Goal: Find specific page/section: Find specific page/section

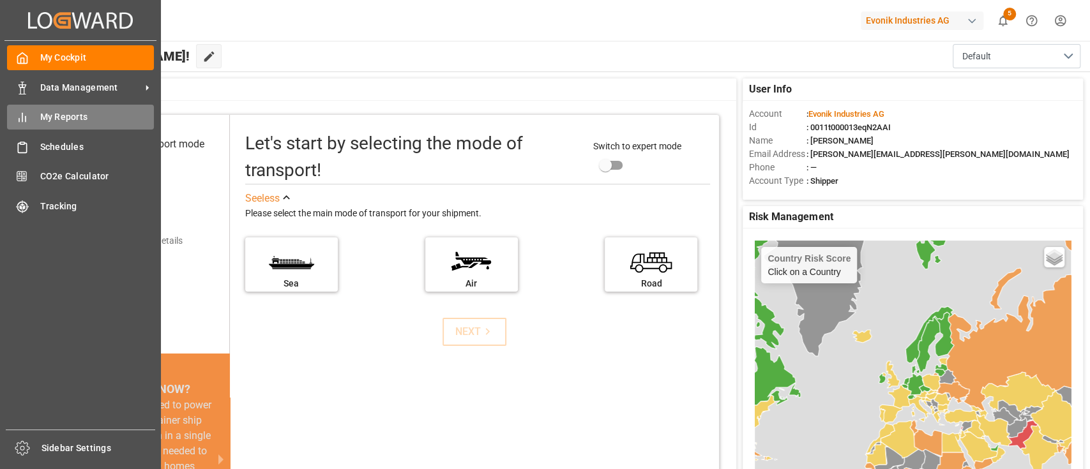
click at [56, 113] on span "My Reports" at bounding box center [97, 116] width 114 height 13
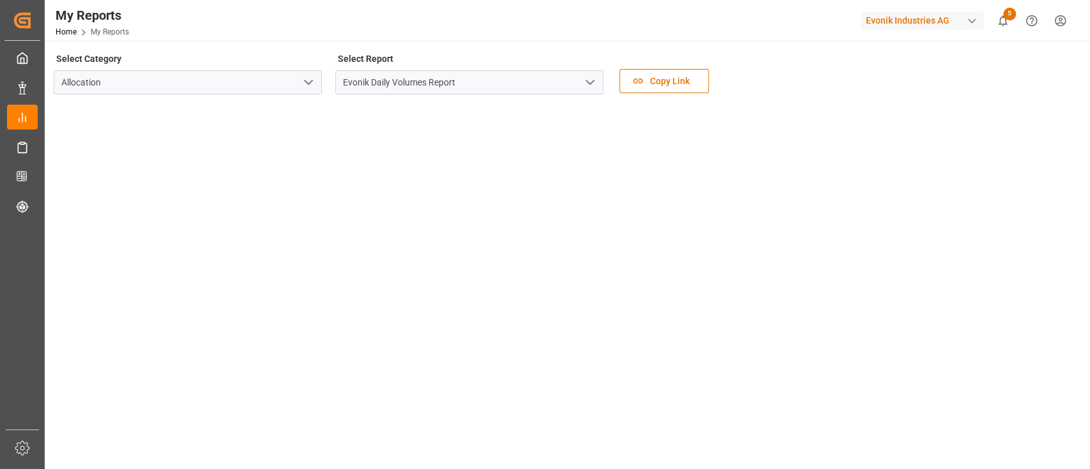
click at [592, 86] on icon "open menu" at bounding box center [589, 82] width 15 height 15
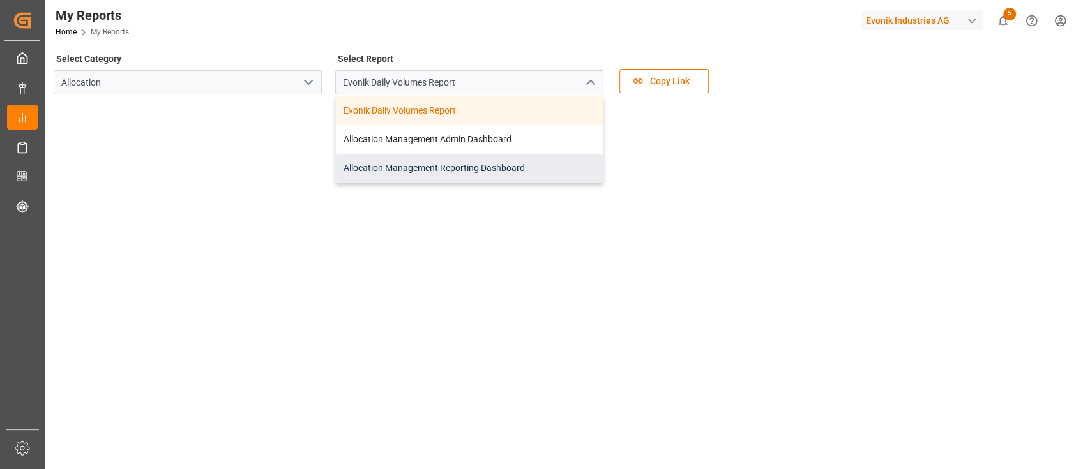
click at [415, 171] on div "Allocation Management Reporting Dashboard" at bounding box center [469, 168] width 267 height 29
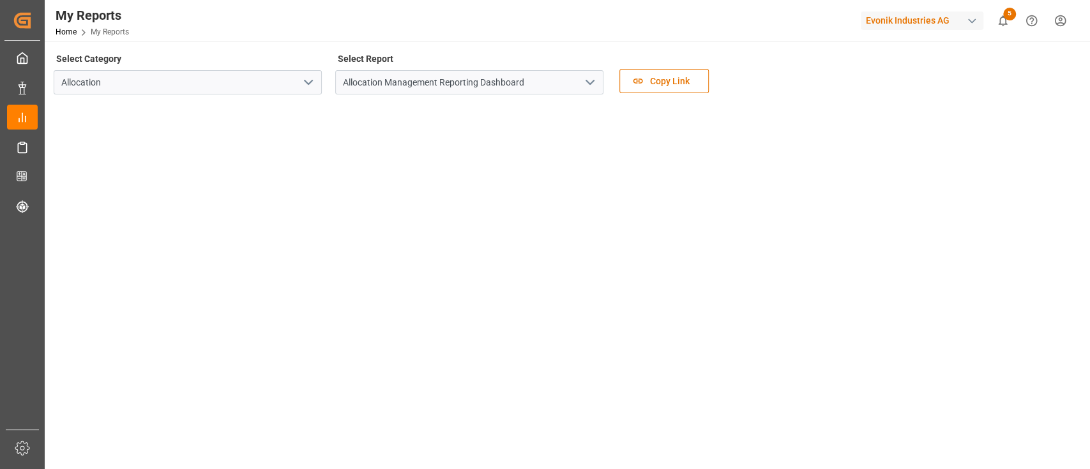
scroll to position [301, 0]
